Goal: Task Accomplishment & Management: Use online tool/utility

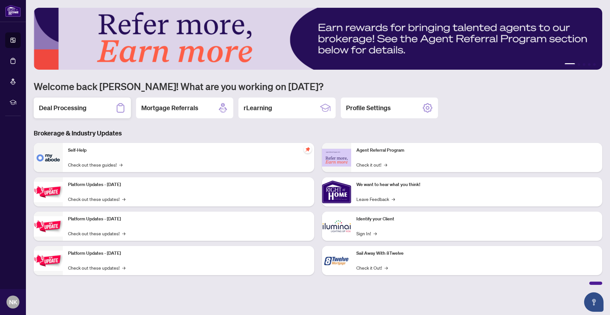
click at [116, 112] on icon at bounding box center [120, 108] width 10 height 10
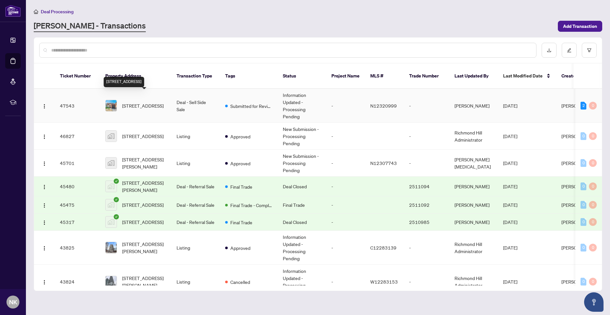
click at [145, 102] on span "[STREET_ADDRESS]" at bounding box center [142, 105] width 41 height 7
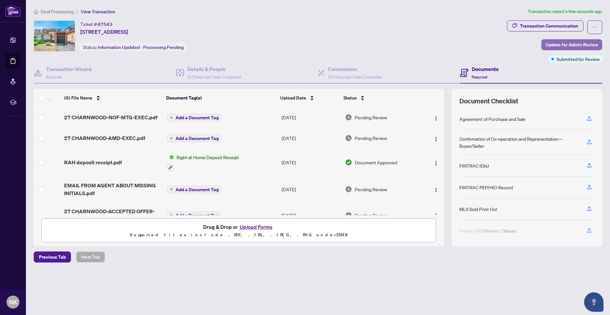
click at [588, 44] on span "Update for Admin Review" at bounding box center [571, 45] width 52 height 10
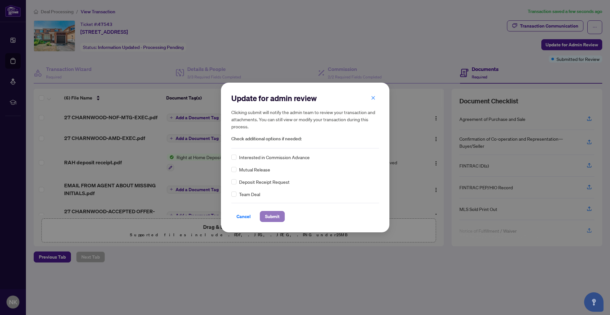
click at [276, 216] on span "Submit" at bounding box center [272, 216] width 15 height 10
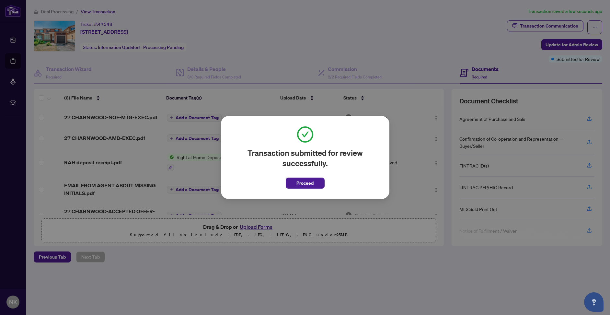
click at [323, 185] on button "Proceed" at bounding box center [305, 183] width 39 height 11
